Goal: Task Accomplishment & Management: Manage account settings

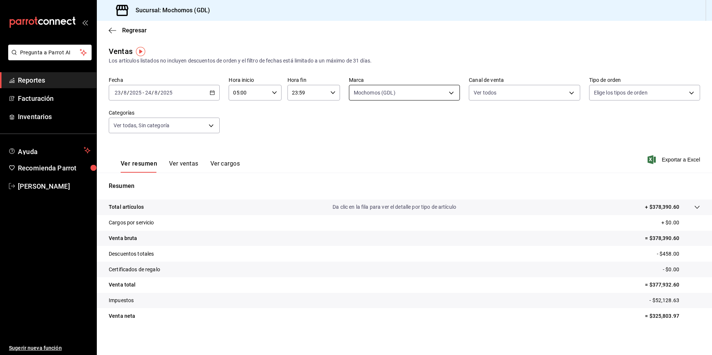
click at [369, 89] on body "Pregunta a Parrot AI Reportes Facturación Inventarios Ayuda Recomienda Parrot […" at bounding box center [356, 177] width 712 height 355
click at [380, 143] on span "Mochomos (GDL)" at bounding box center [410, 147] width 86 height 8
checkbox input "false"
click at [378, 143] on span "Mochomos (GDL)" at bounding box center [410, 147] width 86 height 8
type input "36c25d4a-7cb0-456c-a434-e981d54830bc"
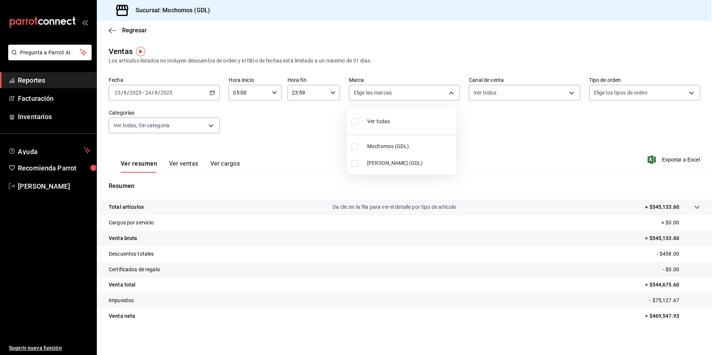
checkbox input "true"
click at [374, 149] on span "Mochomos (GDL)" at bounding box center [410, 147] width 86 height 8
checkbox input "false"
click at [375, 155] on li "[PERSON_NAME] (GDL)" at bounding box center [401, 163] width 109 height 17
type input "9cac9703-0c5a-4d8b-addd-5b6b571d65b9"
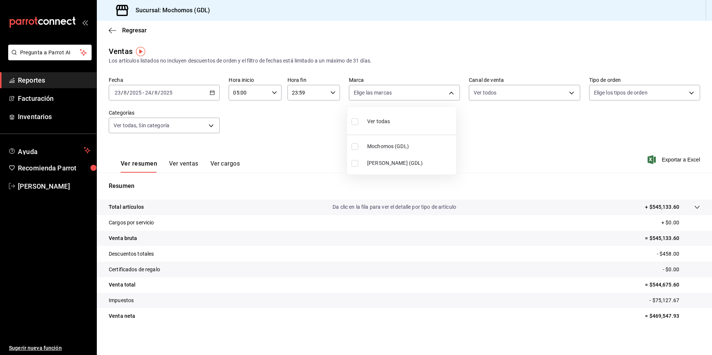
checkbox input "true"
